Goal: Book appointment/travel/reservation

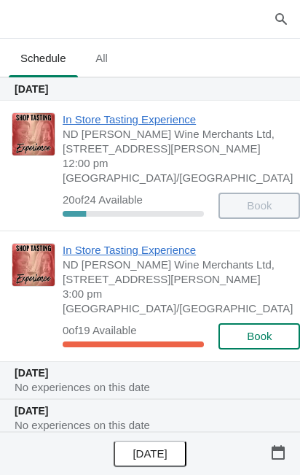
click at [276, 461] on button "button" at bounding box center [278, 452] width 26 height 26
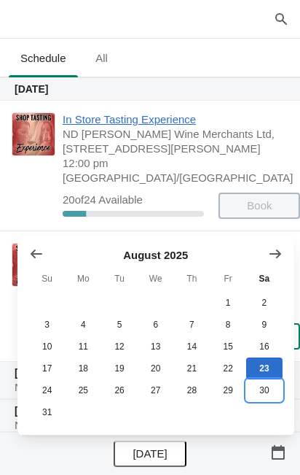
click at [263, 393] on button "30" at bounding box center [264, 390] width 36 height 22
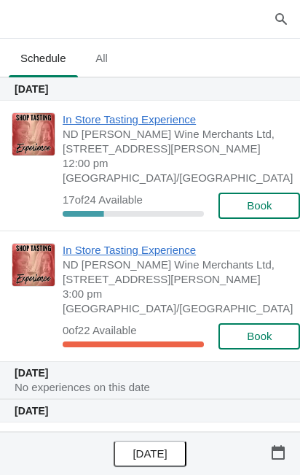
click at [141, 266] on span "ND [PERSON_NAME] Wine Merchants Ltd, [STREET_ADDRESS][PERSON_NAME]" at bounding box center [178, 271] width 230 height 29
click at [157, 243] on span "In Store Tasting Experience" at bounding box center [178, 250] width 230 height 15
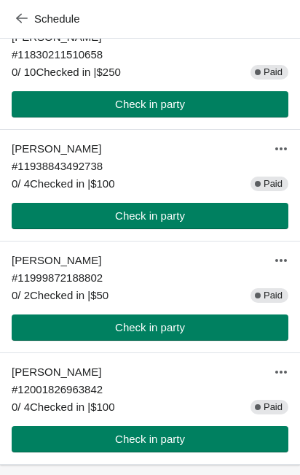
scroll to position [355, 0]
